Goal: Transaction & Acquisition: Purchase product/service

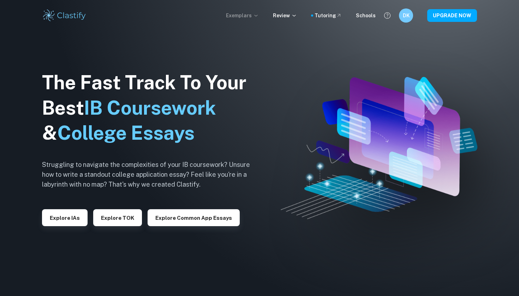
click at [250, 17] on p "Exemplars" at bounding box center [242, 16] width 33 height 8
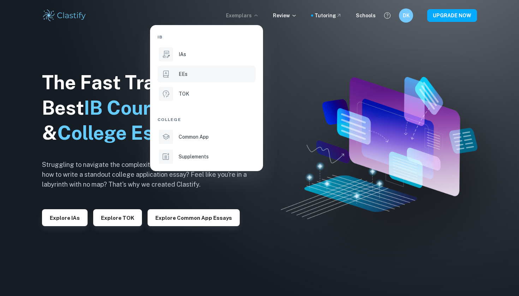
click at [201, 77] on div "EEs" at bounding box center [217, 74] width 76 height 8
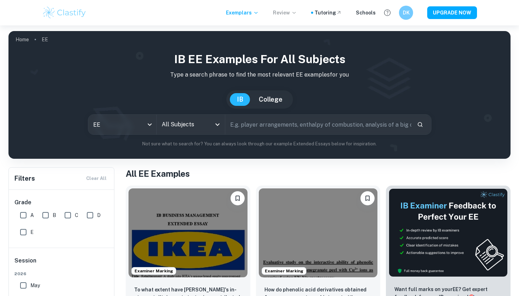
click at [297, 12] on icon at bounding box center [294, 13] width 6 height 6
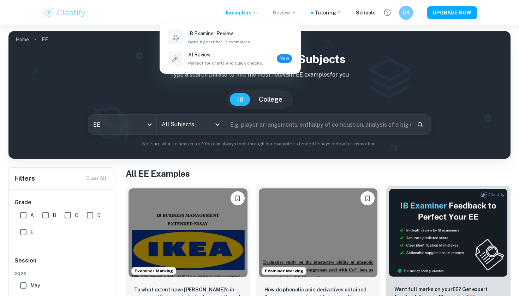
click at [329, 12] on div at bounding box center [259, 148] width 519 height 296
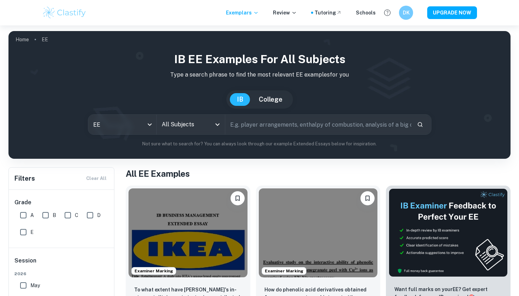
click at [317, 13] on div "Tutoring" at bounding box center [326, 13] width 31 height 8
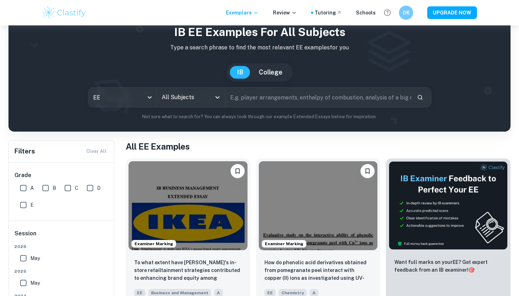
scroll to position [21, 0]
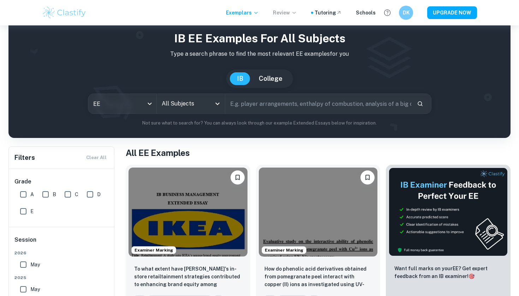
click at [286, 12] on p "Review" at bounding box center [285, 13] width 24 height 8
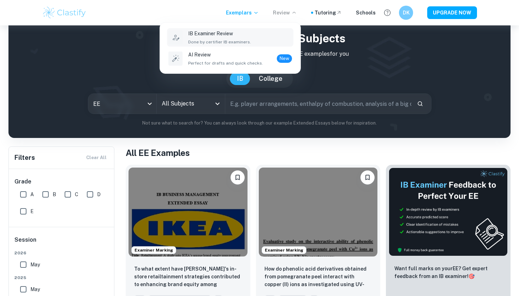
click at [258, 40] on div "IB Examiner Review Done by certifier IB examiners." at bounding box center [240, 38] width 104 height 16
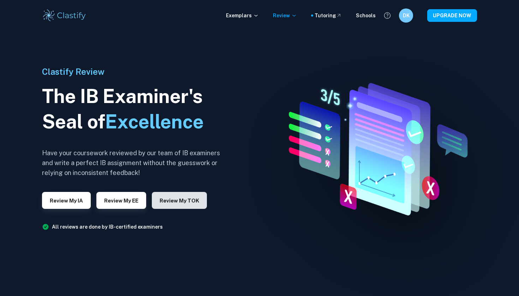
scroll to position [12, 0]
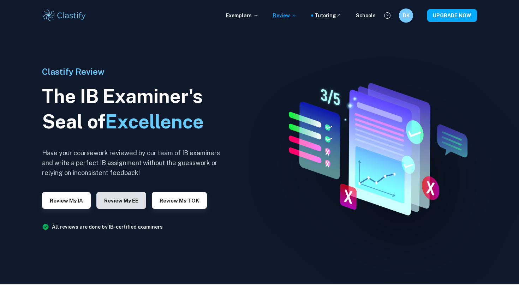
click at [131, 204] on button "Review my EE" at bounding box center [121, 200] width 50 height 17
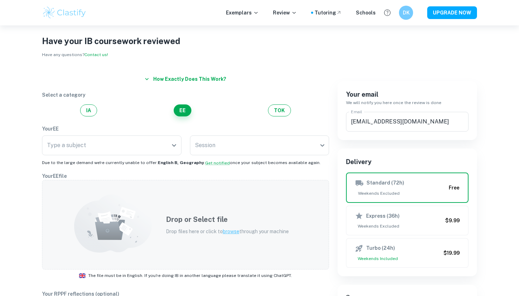
scroll to position [12, 0]
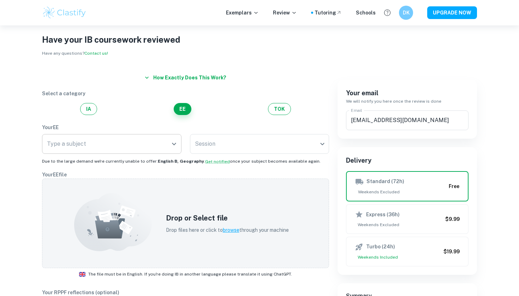
click at [120, 138] on input "Type a subject" at bounding box center [106, 143] width 123 height 13
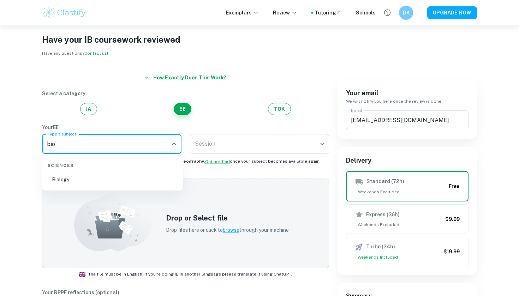
click at [53, 183] on li "Biology" at bounding box center [113, 180] width 136 height 16
type input "Biology"
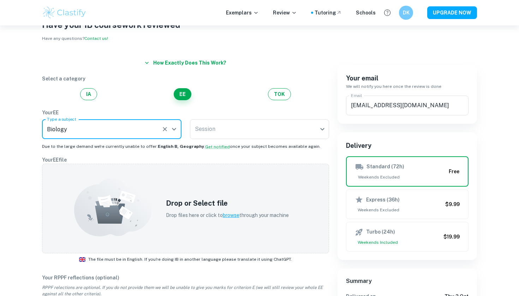
scroll to position [37, 0]
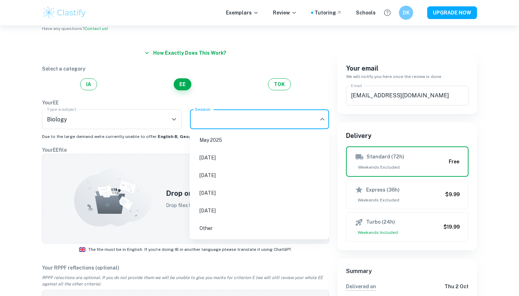
click at [203, 124] on body "We value your privacy We use cookies to enhance your browsing experience, serve…" at bounding box center [259, 137] width 519 height 296
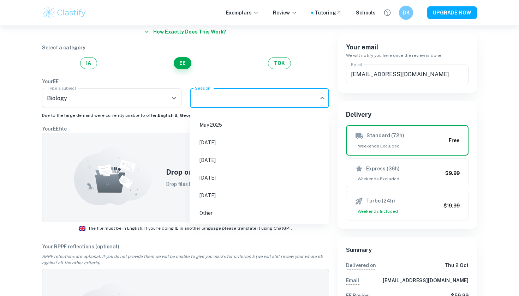
scroll to position [61, 0]
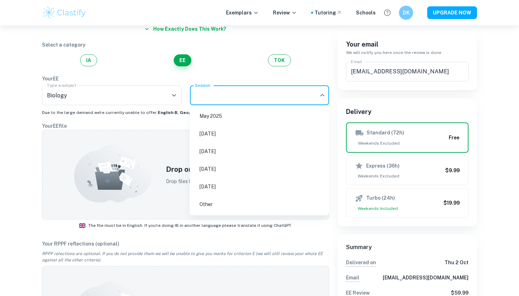
click at [219, 119] on li "May 2025" at bounding box center [260, 116] width 134 height 16
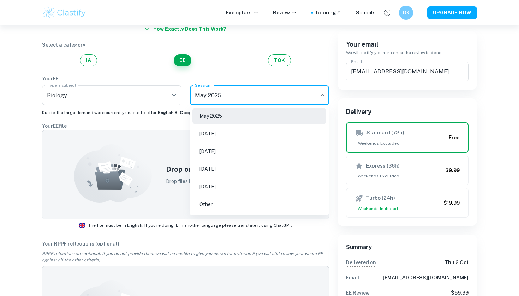
click at [222, 95] on body "We value your privacy We use cookies to enhance your browsing experience, serve…" at bounding box center [259, 113] width 519 height 296
click at [224, 153] on li "[DATE]" at bounding box center [260, 151] width 134 height 16
type input "M26"
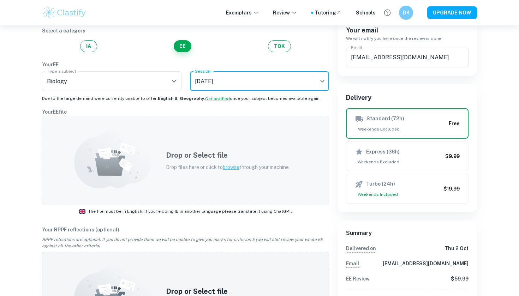
scroll to position [89, 0]
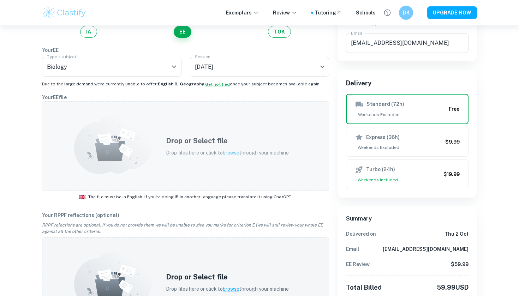
click at [230, 155] on span "browse" at bounding box center [231, 153] width 17 height 6
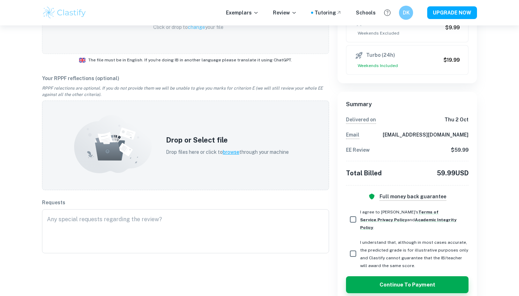
scroll to position [210, 0]
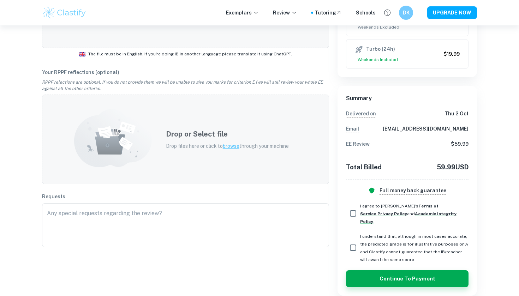
click at [232, 150] on p "Drop files here or click to browse through your machine" at bounding box center [227, 146] width 123 height 8
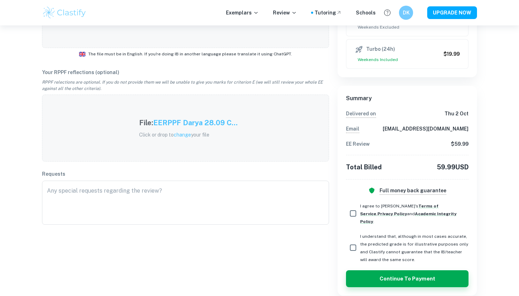
click at [353, 210] on input "I agree to [PERSON_NAME]'s Terms of Service , Privacy Policy and Academic Integ…" at bounding box center [353, 214] width 14 height 14
checkbox input "true"
click at [353, 241] on input "I understand that, although in most cases accurate, the predicted grade is for …" at bounding box center [353, 248] width 14 height 14
checkbox input "true"
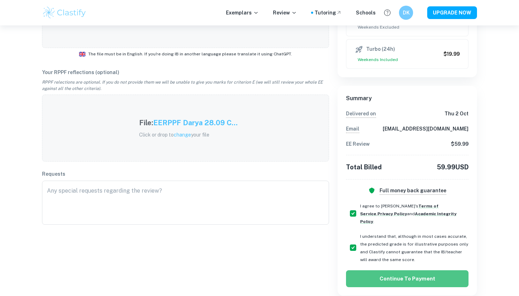
click at [359, 276] on button "Continue to Payment" at bounding box center [407, 279] width 123 height 17
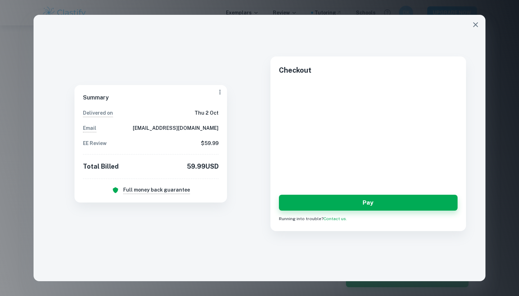
click at [475, 28] on icon "button" at bounding box center [476, 24] width 8 height 8
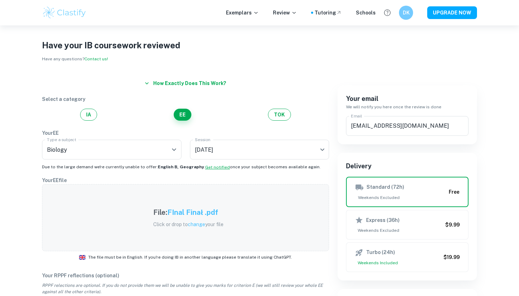
scroll to position [6, 0]
